Goal: Task Accomplishment & Management: Manage account settings

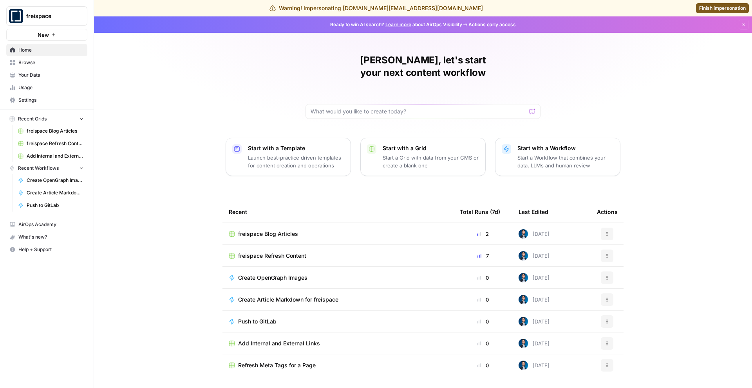
click at [708, 5] on span "Finish impersonation" at bounding box center [722, 8] width 47 height 7
click at [23, 73] on span "Your Data" at bounding box center [50, 75] width 65 height 7
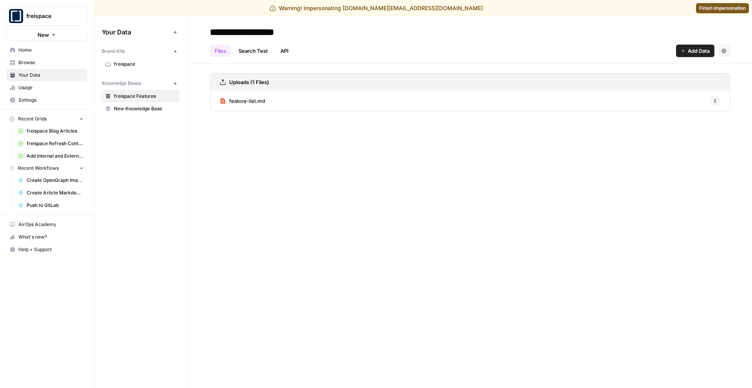
click at [32, 61] on span "Browse" at bounding box center [50, 62] width 65 height 7
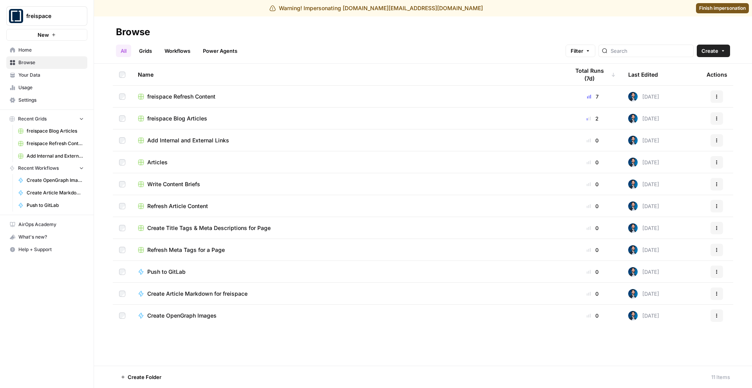
click at [36, 97] on span "Settings" at bounding box center [50, 100] width 65 height 7
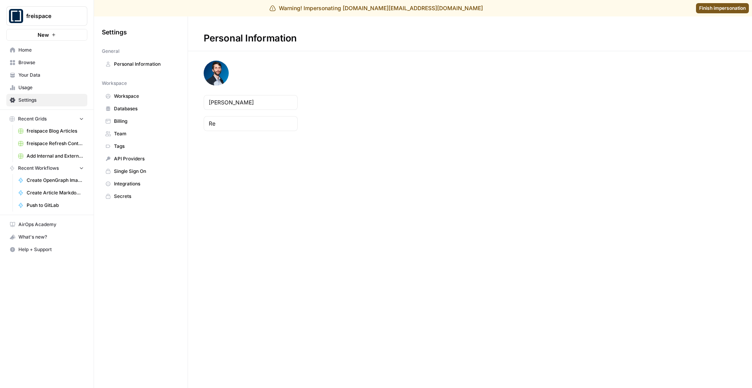
click at [127, 134] on span "Team" at bounding box center [145, 133] width 62 height 7
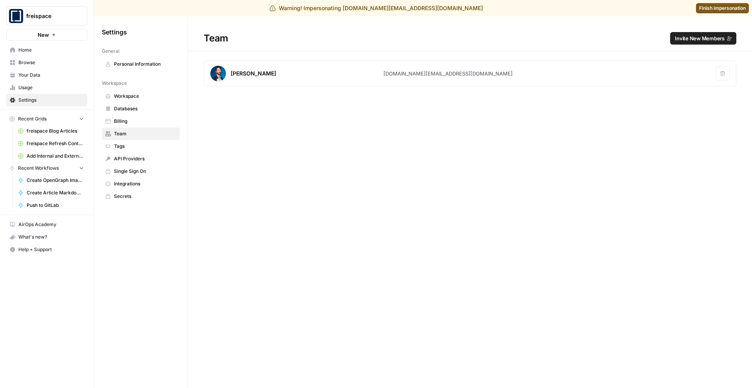
click at [701, 39] on span "Invite New Members" at bounding box center [700, 38] width 50 height 8
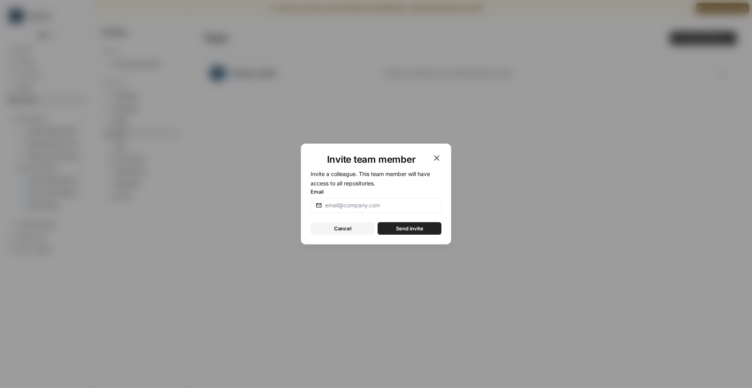
click at [349, 209] on div at bounding box center [375, 205] width 131 height 15
type input "[EMAIL_ADDRESS][PERSON_NAME][DOMAIN_NAME]"
click at [381, 231] on button "Send invite" at bounding box center [409, 228] width 64 height 13
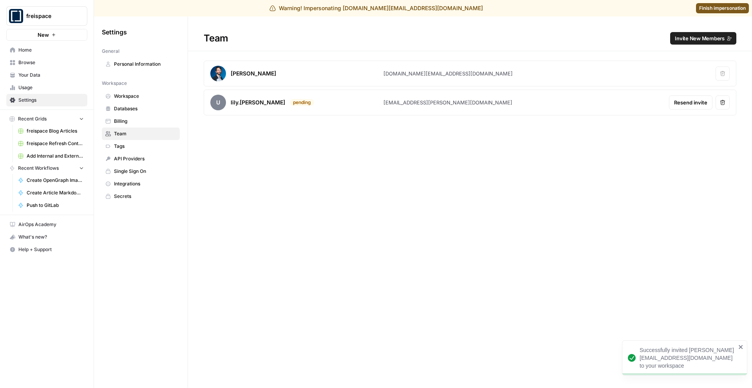
click at [716, 9] on span "Finish impersonation" at bounding box center [722, 8] width 47 height 7
